Goal: Information Seeking & Learning: Learn about a topic

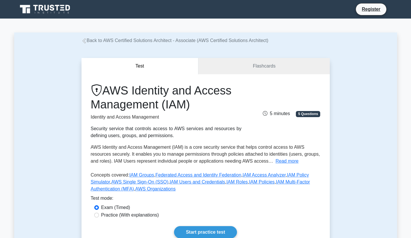
click at [103, 41] on link "Back to AWS Certified Solutions Architect - Associate (AWS Certified Solutions …" at bounding box center [174, 40] width 187 height 5
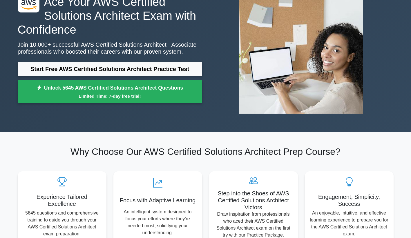
scroll to position [52, 0]
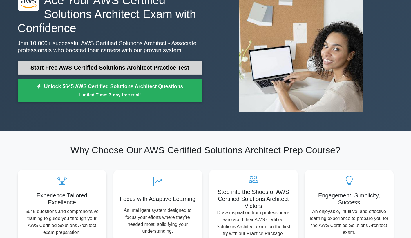
click at [104, 67] on link "Start Free AWS Certified Solutions Architect Practice Test" at bounding box center [110, 68] width 184 height 14
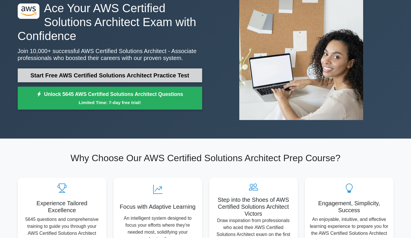
scroll to position [0, 0]
